Goal: Information Seeking & Learning: Find specific fact

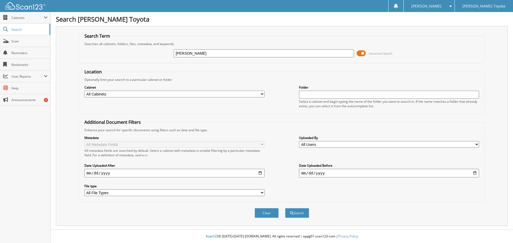
type input "[PERSON_NAME]"
click at [285, 208] on button "Search" at bounding box center [297, 213] width 24 height 10
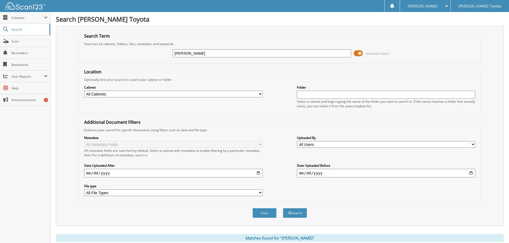
drag, startPoint x: 243, startPoint y: 93, endPoint x: 242, endPoint y: 96, distance: 2.7
click at [243, 93] on select "All Cabinets DEALS REPAIR ORDERS Test1 Needs Filing" at bounding box center [173, 94] width 178 height 7
select select "10354"
click at [84, 91] on select "All Cabinets DEALS REPAIR ORDERS Test1 Needs Filing" at bounding box center [173, 94] width 178 height 7
click at [297, 218] on button "Search" at bounding box center [295, 213] width 24 height 10
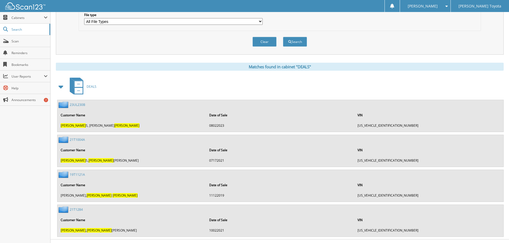
scroll to position [182, 0]
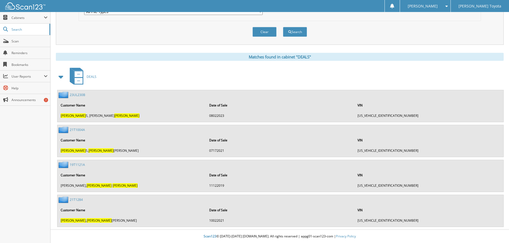
click at [77, 95] on link "23UL230B" at bounding box center [77, 95] width 15 height 5
click at [80, 199] on link "21T1284" at bounding box center [76, 200] width 13 height 5
